Goal: Book appointment/travel/reservation

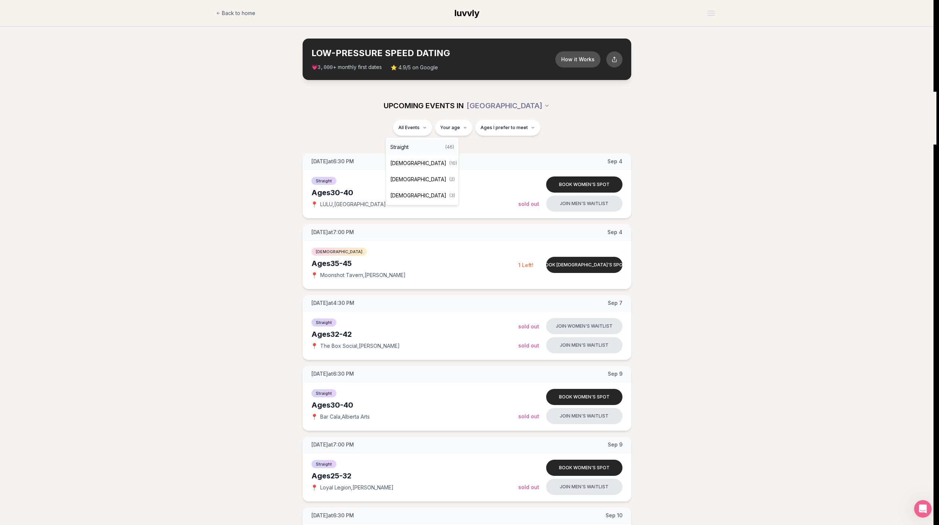
click at [397, 146] on span "Straight" at bounding box center [399, 146] width 18 height 7
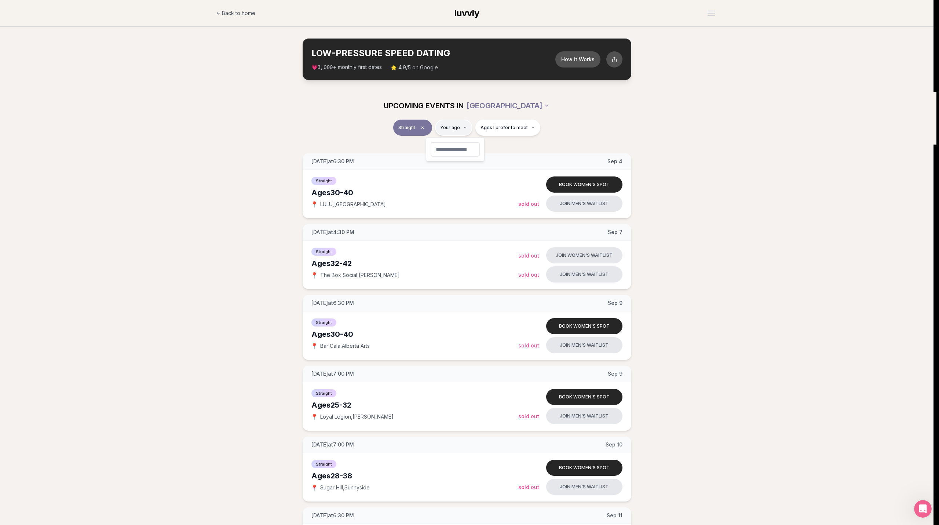
type input "**"
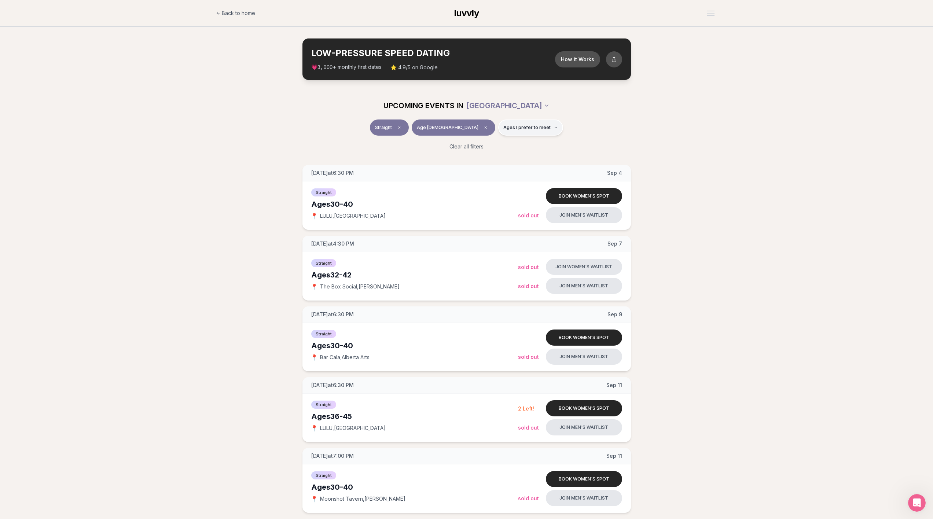
click at [513, 129] on span "Ages I prefer to meet" at bounding box center [527, 128] width 47 height 6
click at [609, 116] on div "UPCOMING EVENTS IN [GEOGRAPHIC_DATA]" at bounding box center [467, 106] width 422 height 28
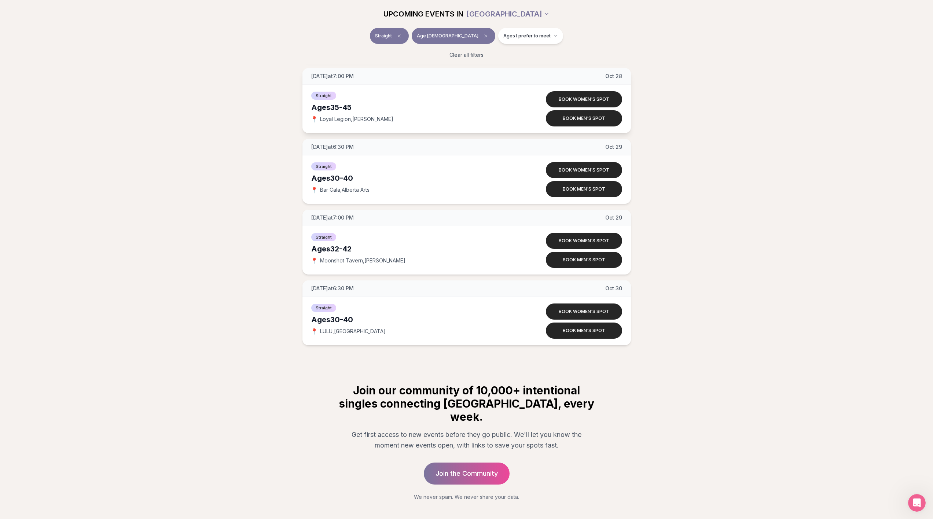
scroll to position [2379, 0]
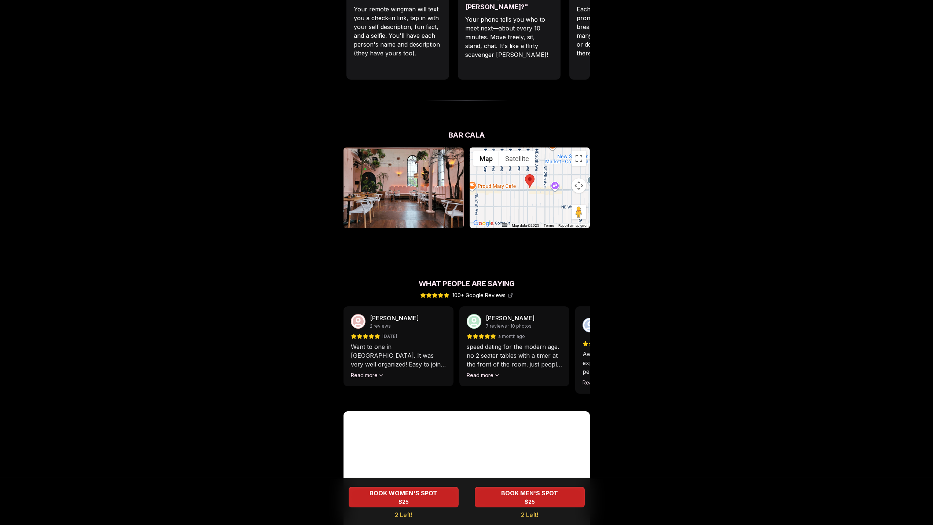
scroll to position [479, 0]
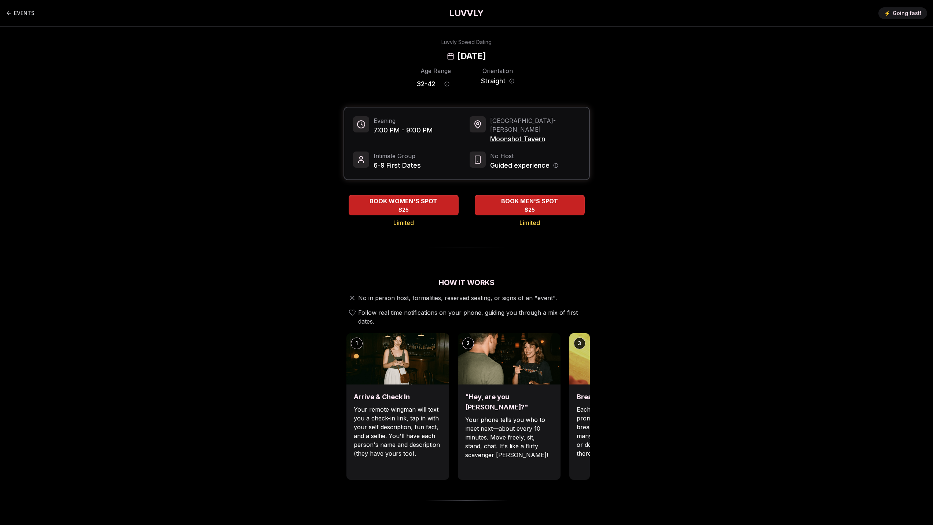
click at [508, 134] on span "Moonshot Tavern" at bounding box center [535, 139] width 90 height 10
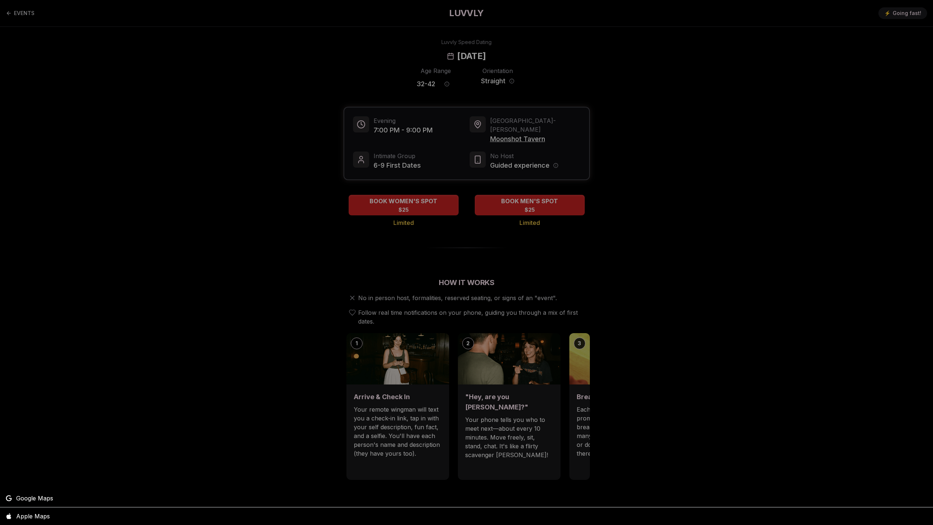
click at [26, 499] on span "Google Maps" at bounding box center [34, 498] width 37 height 9
